Goal: Navigation & Orientation: Find specific page/section

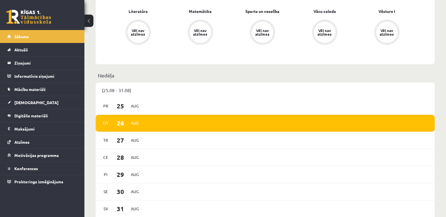
scroll to position [281, 0]
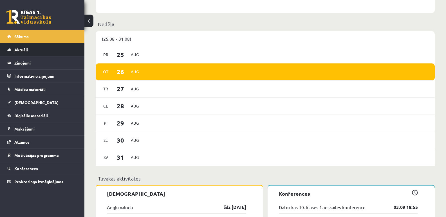
click at [27, 49] on span "Aktuāli" at bounding box center [21, 49] width 14 height 5
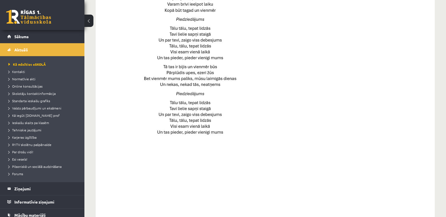
scroll to position [311, 0]
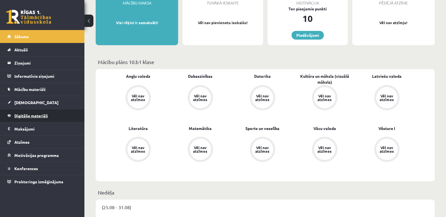
scroll to position [113, 0]
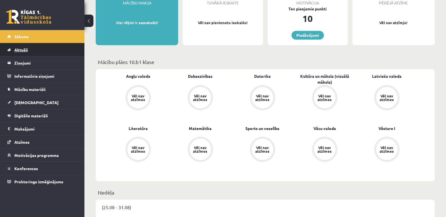
click at [29, 51] on link "Aktuāli" at bounding box center [42, 49] width 70 height 13
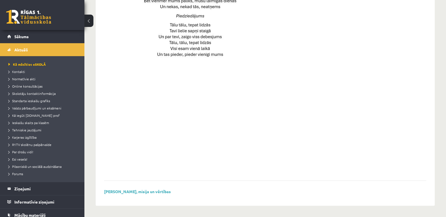
scroll to position [367, 0]
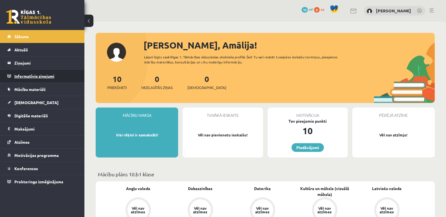
scroll to position [84, 0]
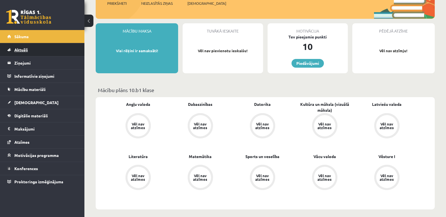
click at [30, 49] on link "Aktuāli" at bounding box center [42, 49] width 70 height 13
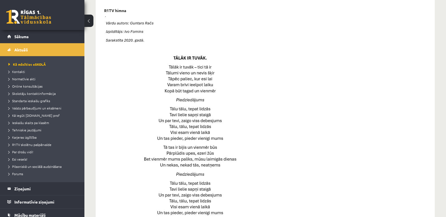
scroll to position [227, 0]
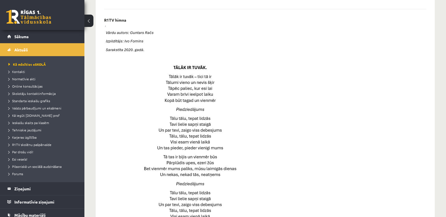
click at [131, 40] on img at bounding box center [188, 129] width 169 height 207
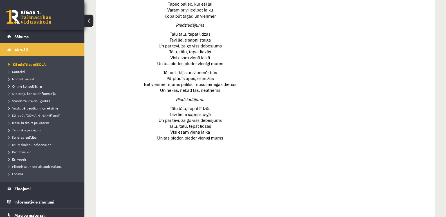
scroll to position [395, 0]
